Goal: Task Accomplishment & Management: Check status

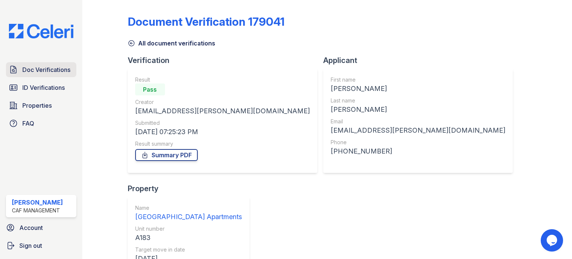
click at [51, 73] on span "Doc Verifications" at bounding box center [46, 69] width 48 height 9
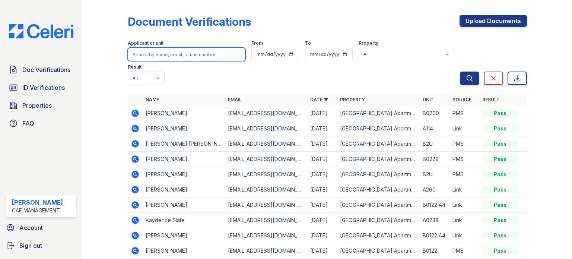
click at [197, 55] on input "search" at bounding box center [187, 54] width 118 height 13
type input "[PERSON_NAME]"
click at [460, 72] on button "Search" at bounding box center [469, 78] width 19 height 13
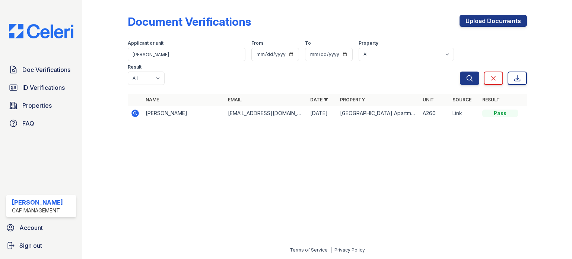
click at [134, 112] on icon at bounding box center [135, 113] width 2 height 2
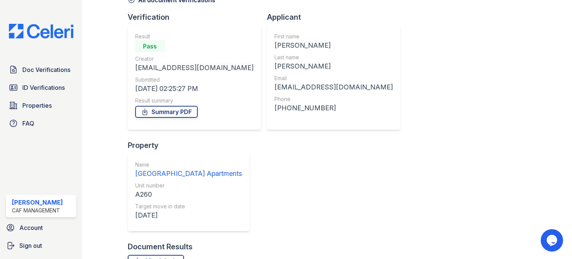
scroll to position [73, 0]
